Goal: Information Seeking & Learning: Find specific fact

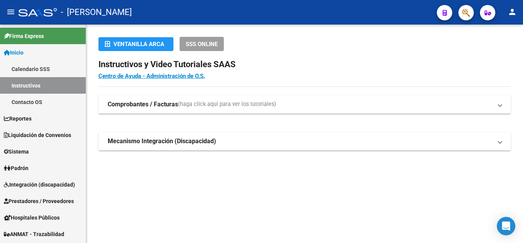
click at [259, 196] on mat-sidenav-content "Ventanilla ARCA SSS ONLINE Instructivos y Video Tutoriales SAAS Centro de Ayuda…" at bounding box center [304, 134] width 436 height 219
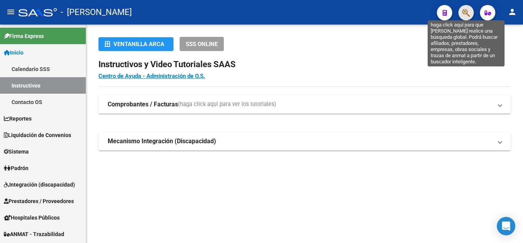
click at [465, 11] on icon "button" at bounding box center [466, 12] width 8 height 9
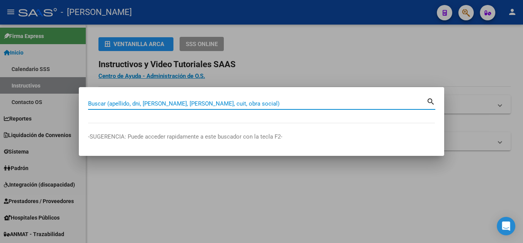
paste input "44093065"
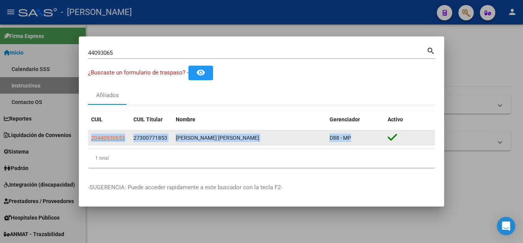
drag, startPoint x: 355, startPoint y: 138, endPoint x: 91, endPoint y: 133, distance: 264.0
click at [91, 133] on div "20440930655 27300771853 [PERSON_NAME] [PERSON_NAME] D88 - MP" at bounding box center [261, 138] width 347 height 15
copy div "20440930655 27300771853 [PERSON_NAME] [PERSON_NAME] D88 - MP"
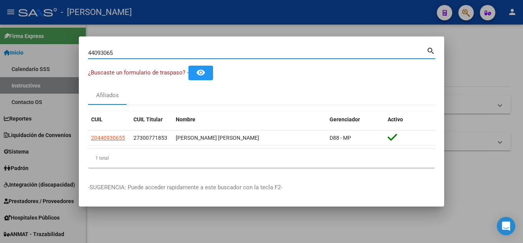
drag, startPoint x: 123, startPoint y: 51, endPoint x: 27, endPoint y: 53, distance: 95.7
click at [27, 53] on div "44093065 Buscar (apellido, dni, cuil, nro traspaso, cuit, obra social) search ¿…" at bounding box center [261, 121] width 523 height 243
paste input "95308844"
type input "95308844"
